Goal: Information Seeking & Learning: Learn about a topic

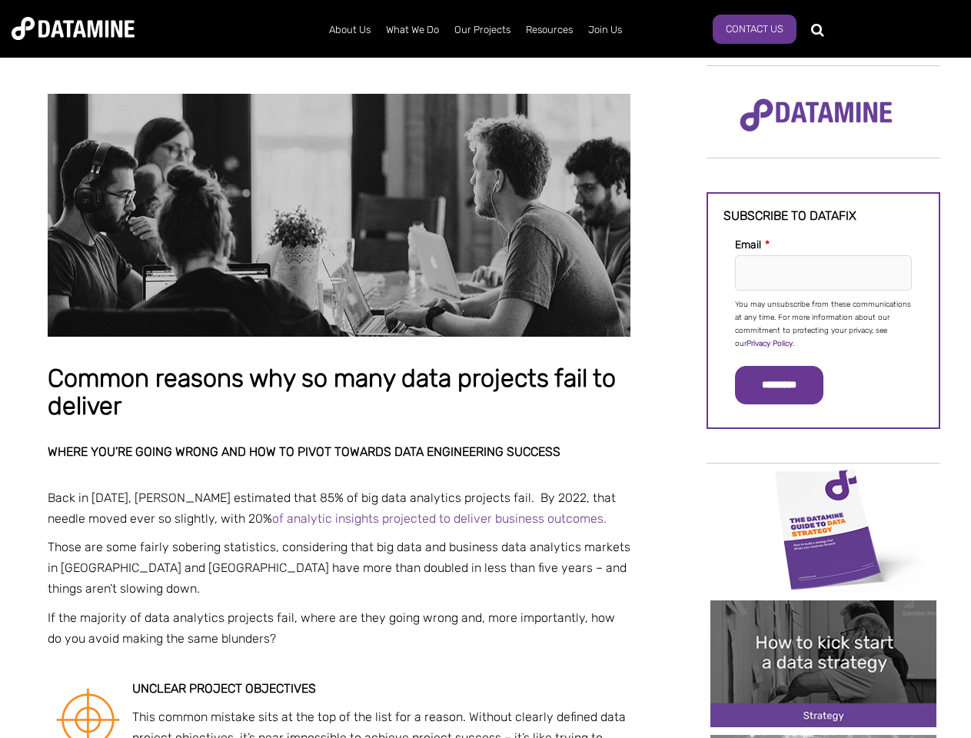
click at [823, 323] on p "You may unsubscribe from these communications at any time. For more information…" at bounding box center [823, 324] width 177 height 52
click at [788, 385] on input "*********" at bounding box center [779, 385] width 88 height 38
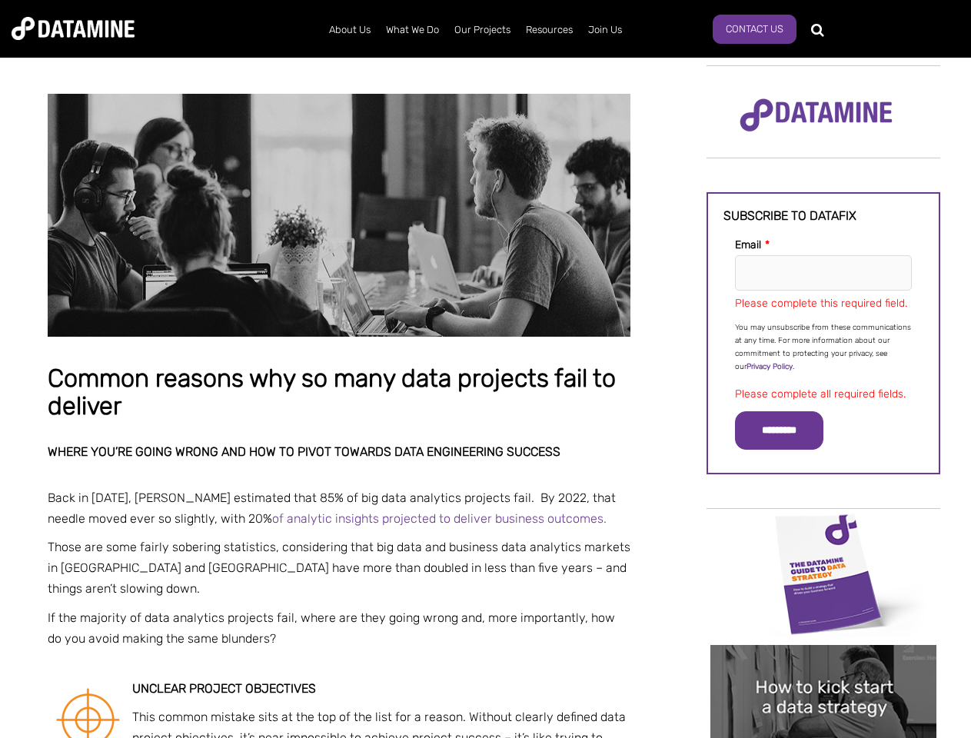
click at [823, 528] on img "Image grid with {{ image_count }} images." at bounding box center [823, 573] width 226 height 127
click at [823, 528] on div "✕" at bounding box center [485, 369] width 971 height 738
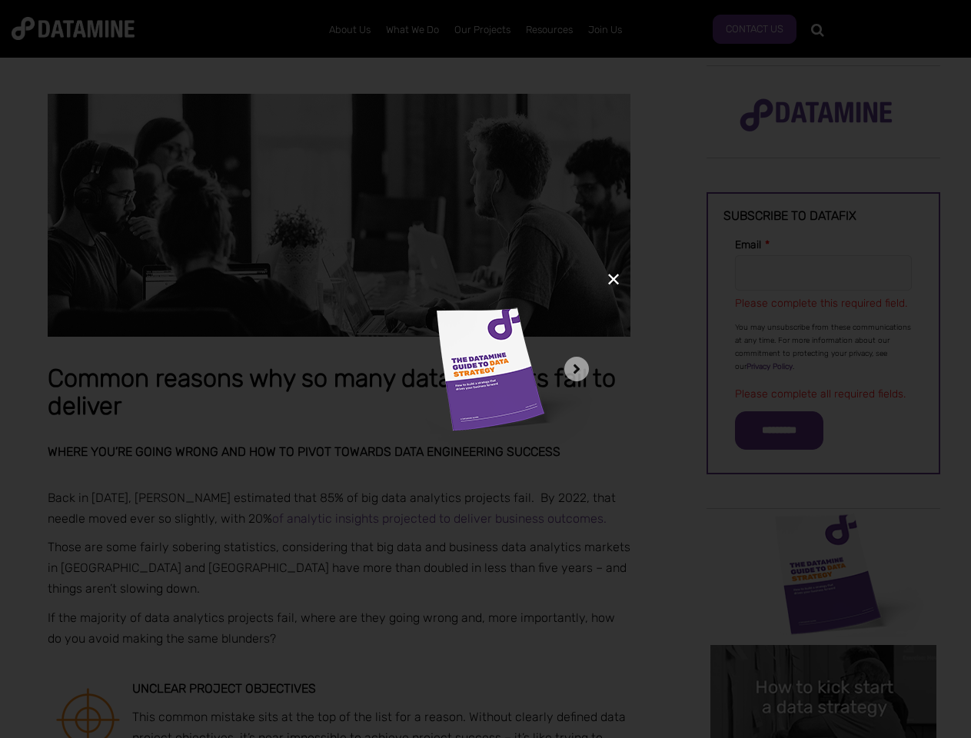
click at [823, 663] on div "✕" at bounding box center [485, 369] width 971 height 738
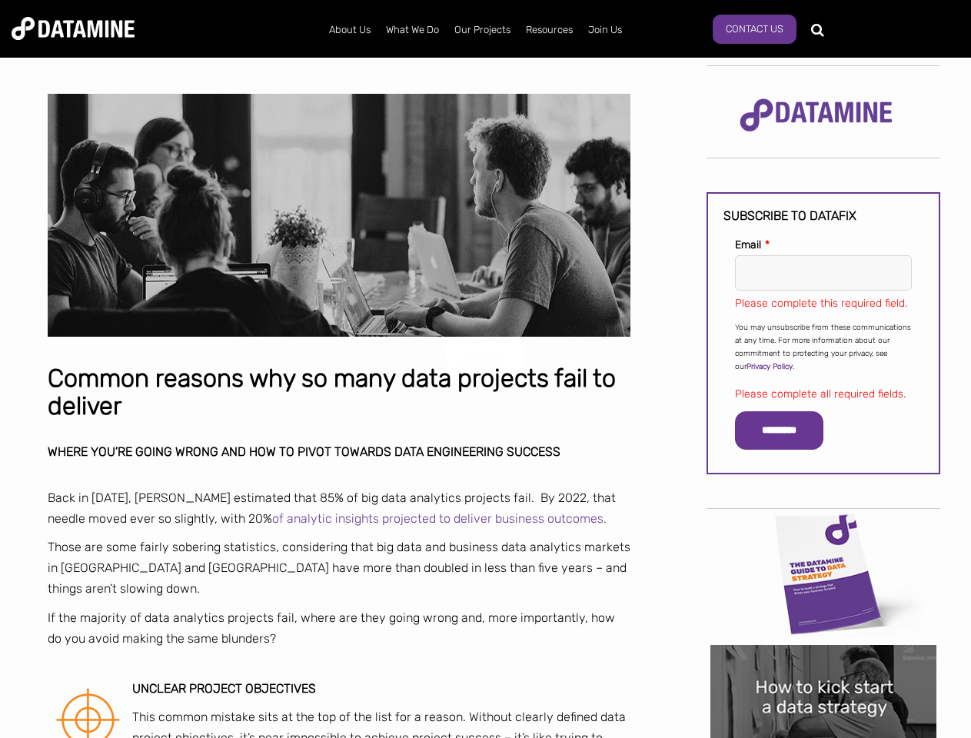
click at [823, 663] on img "Image grid with {{ image_count }} images." at bounding box center [823, 708] width 226 height 127
click at [823, 736] on div "✕" at bounding box center [485, 369] width 971 height 738
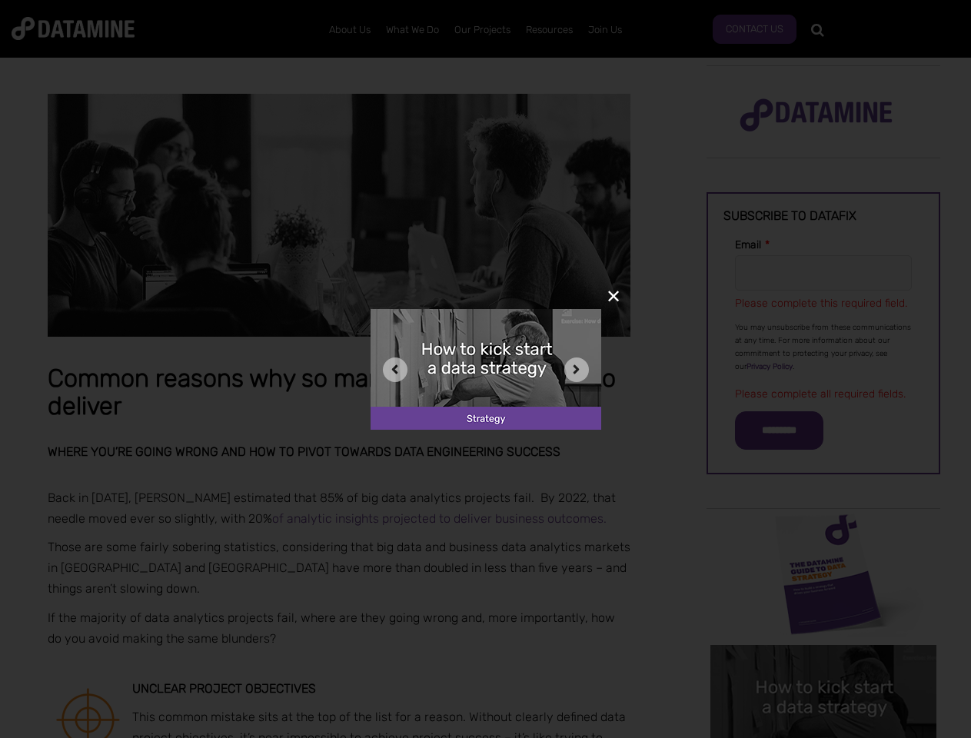
click at [823, 736] on div "✕" at bounding box center [485, 369] width 971 height 738
